Goal: Task Accomplishment & Management: Manage account settings

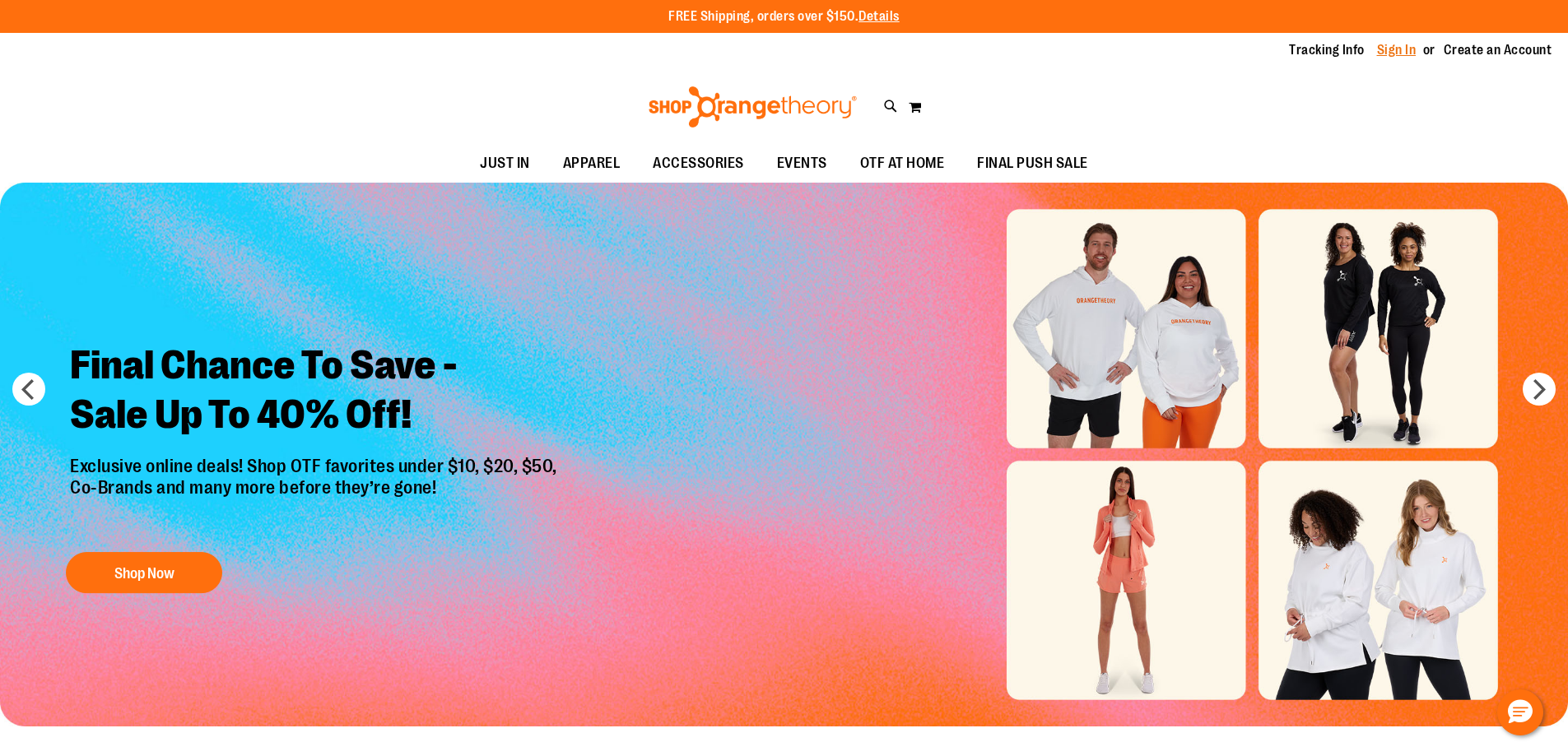
click at [1406, 49] on link "Sign In" at bounding box center [1397, 50] width 39 height 18
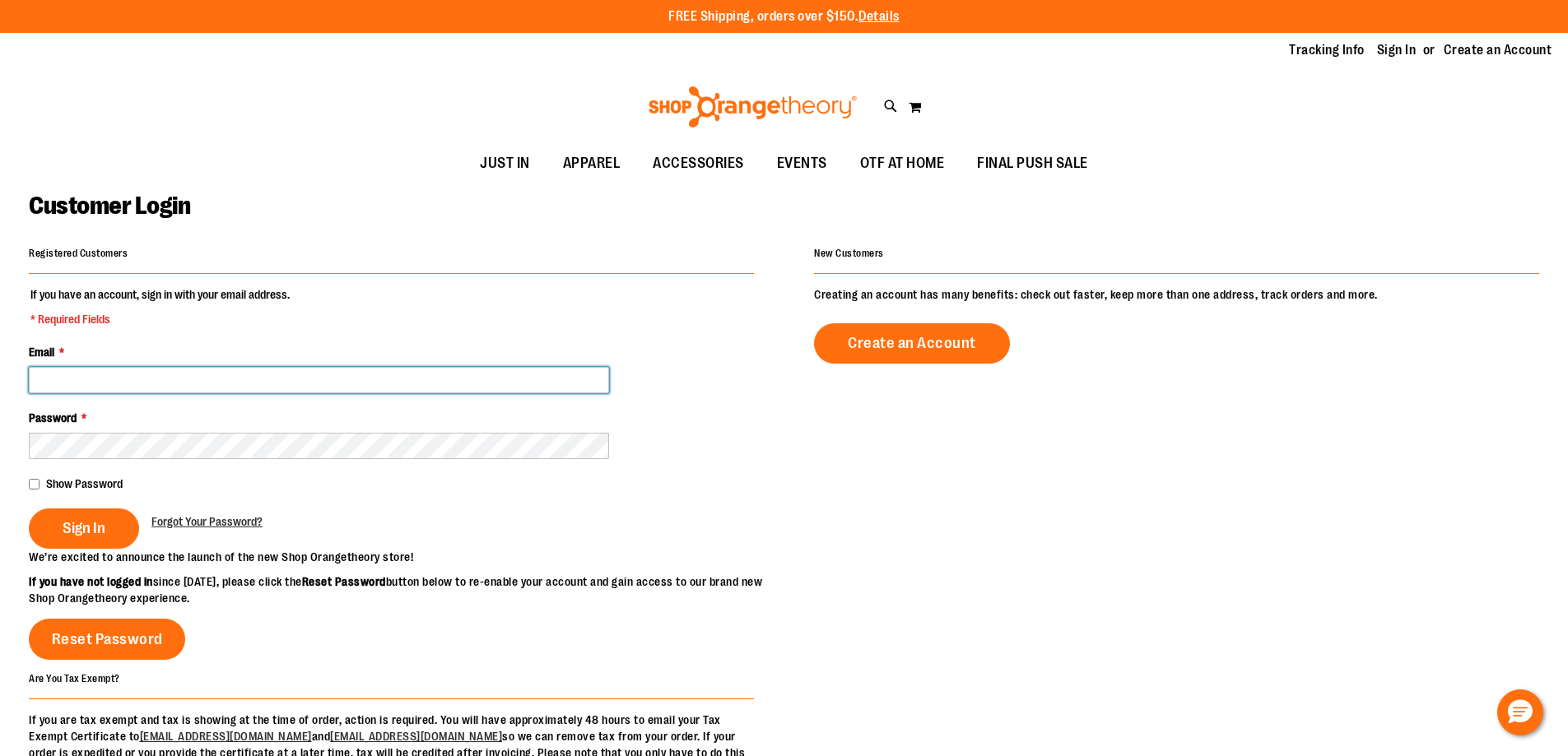
click at [110, 376] on input "Email *" at bounding box center [319, 380] width 580 height 26
type input "******"
